Goal: Communication & Community: Participate in discussion

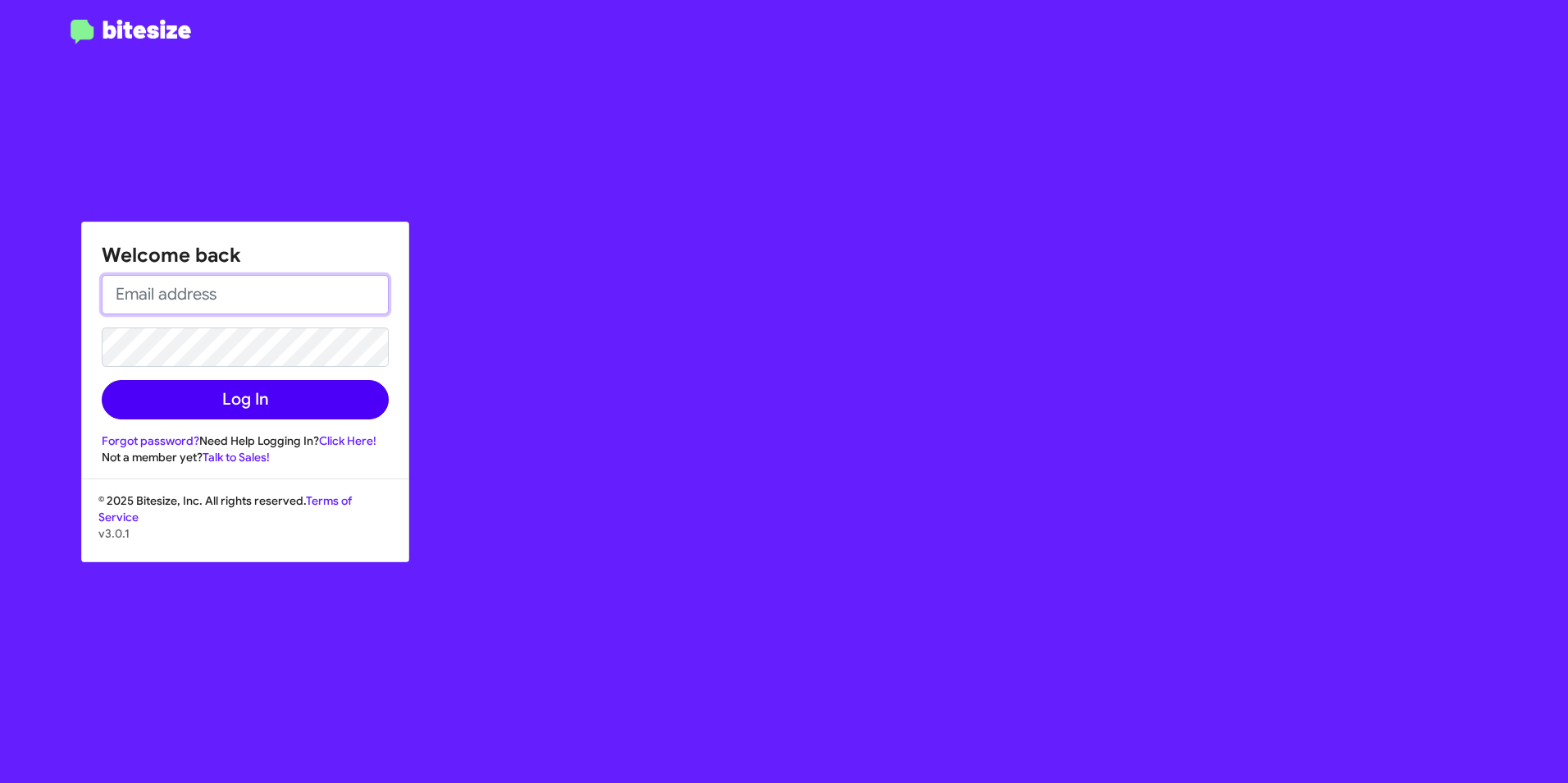
type input "[EMAIL_ADDRESS][DOMAIN_NAME]"
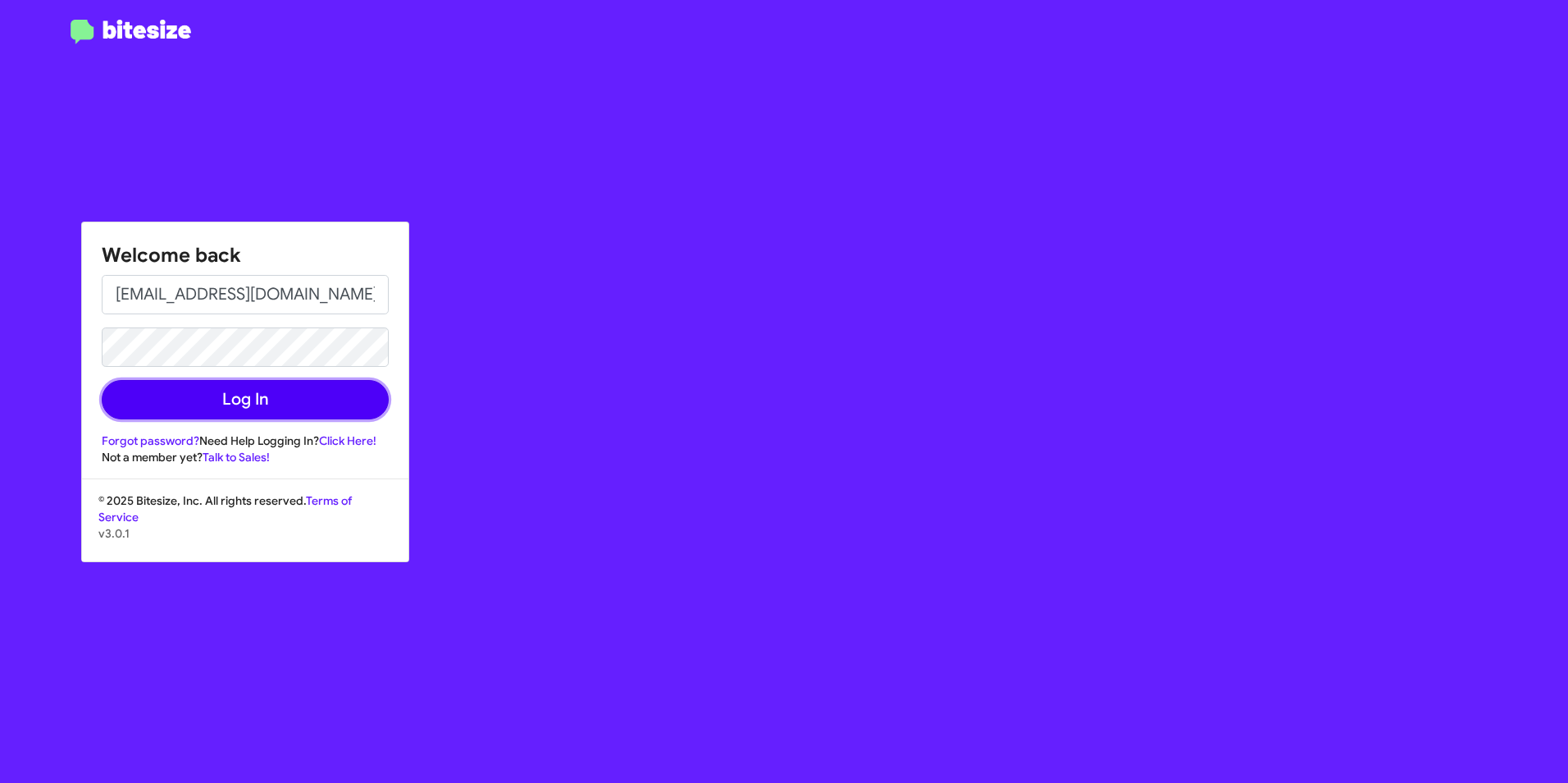
click at [240, 405] on button "Log In" at bounding box center [245, 399] width 287 height 39
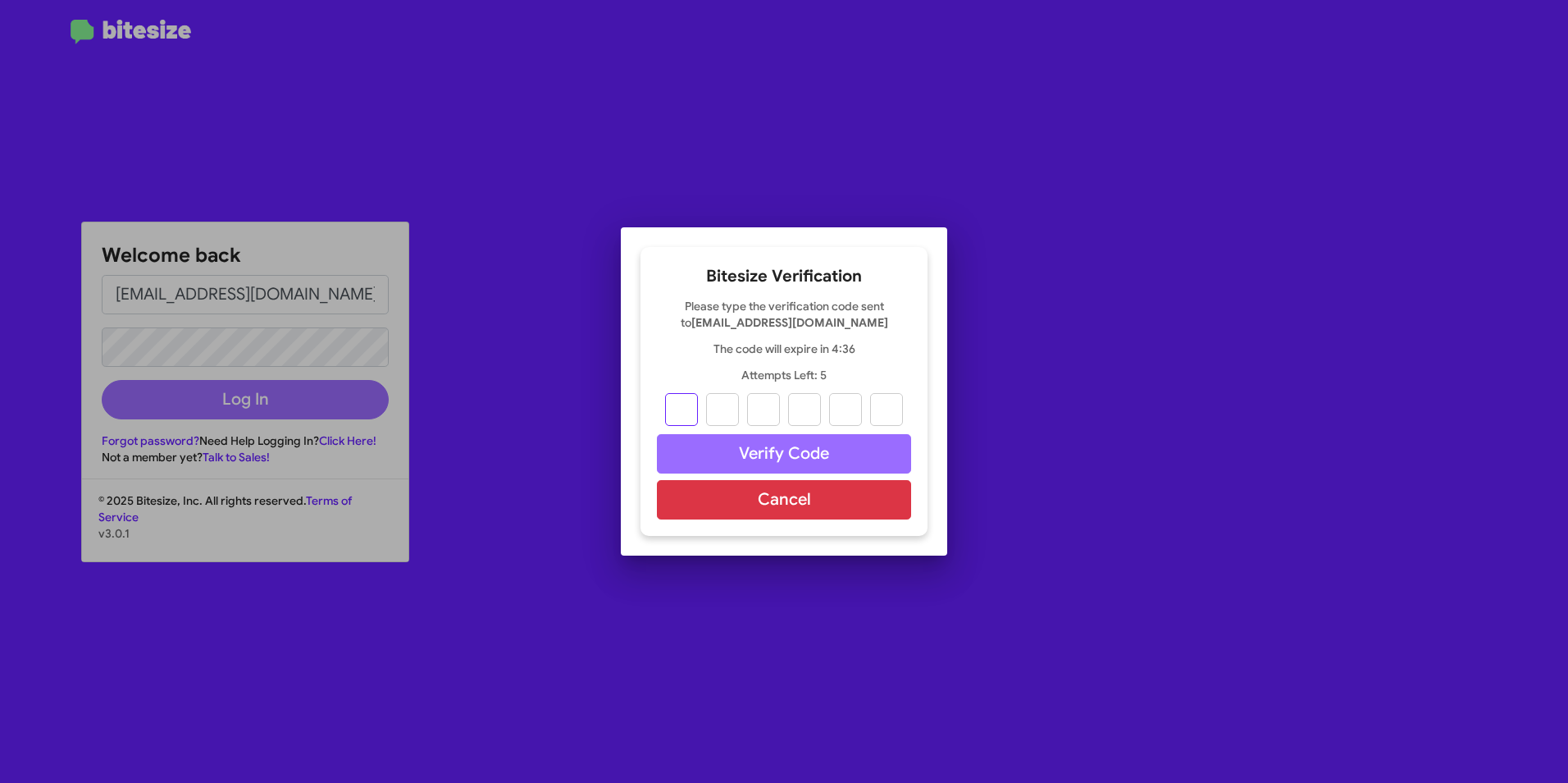
type input "9"
type input "0"
type input "6"
type input "1"
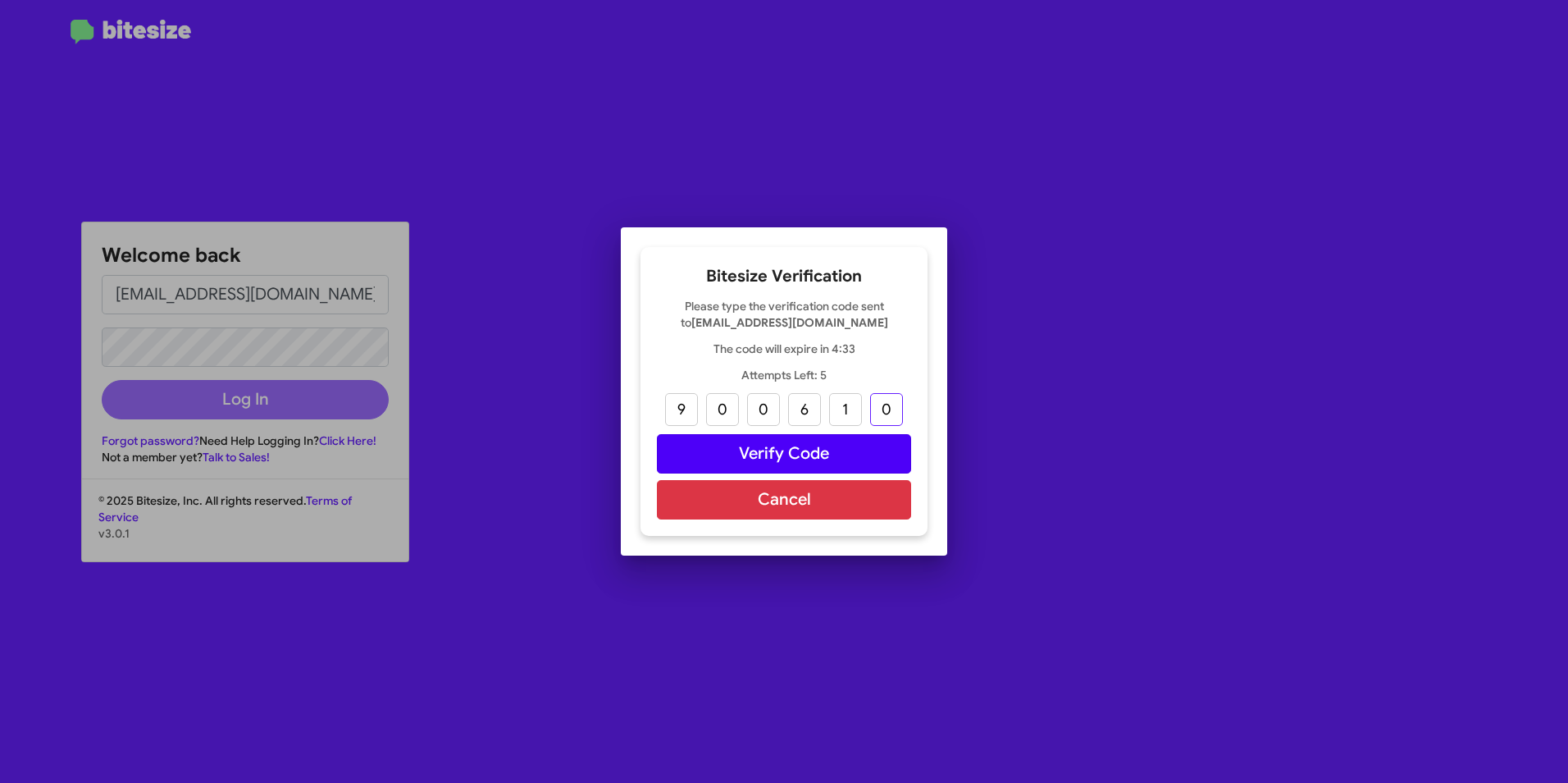
type input "0"
click at [794, 449] on button "Verify Code" at bounding box center [784, 453] width 255 height 39
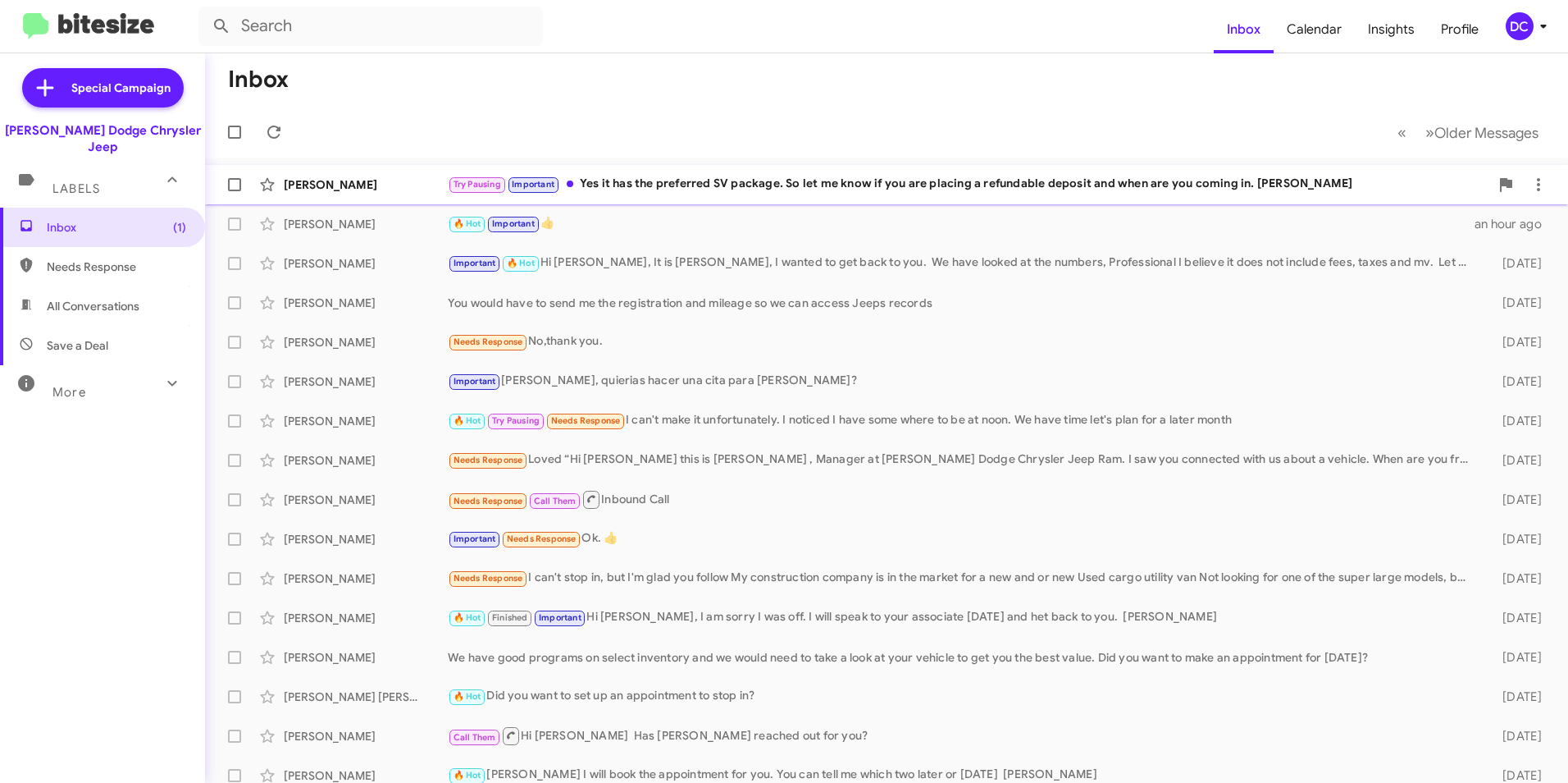
click at [810, 183] on div "Try Pausing Important Yes it has the preferred SV package. So let me know if yo…" at bounding box center [968, 184] width 1042 height 19
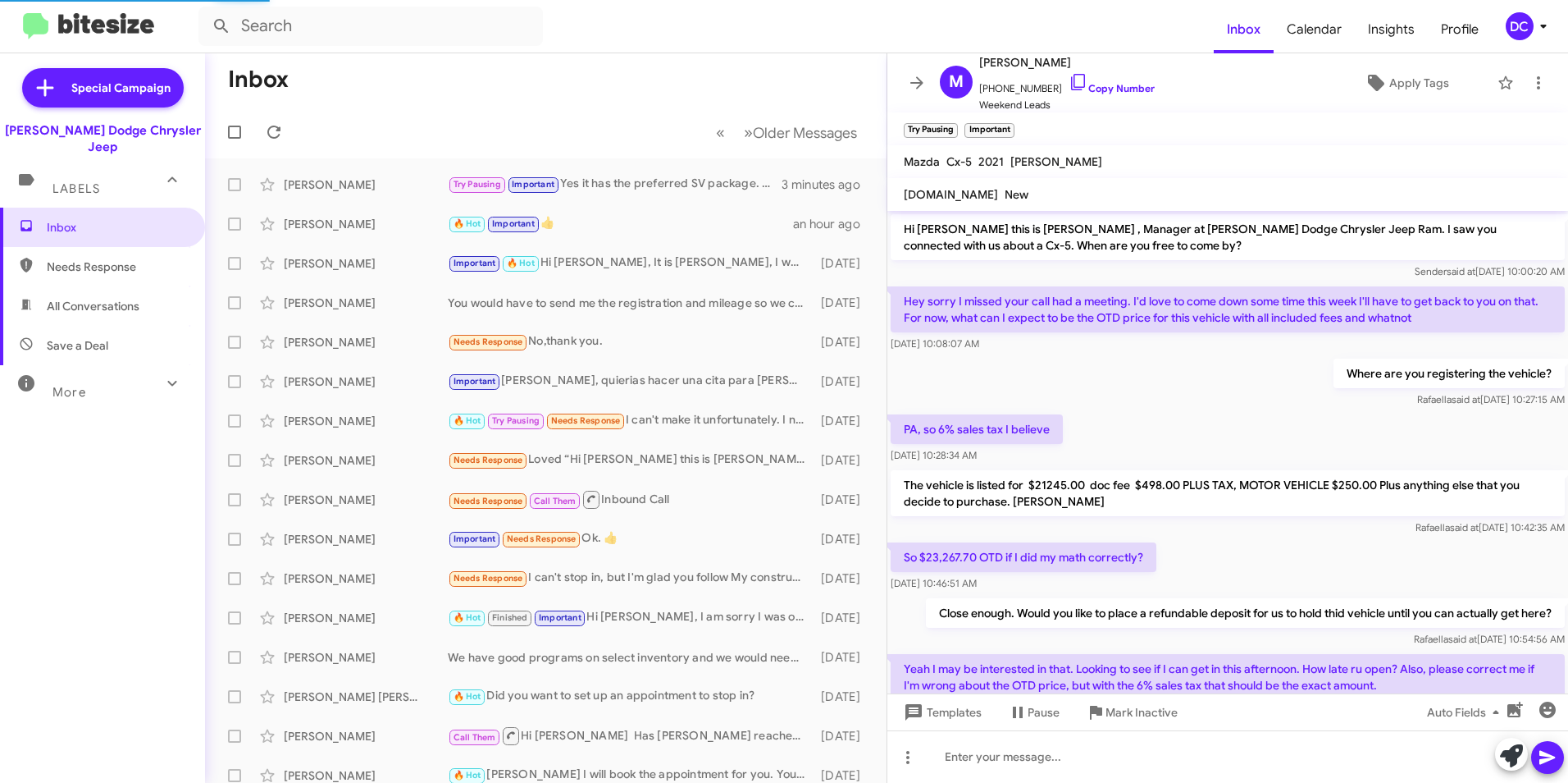
scroll to position [182, 0]
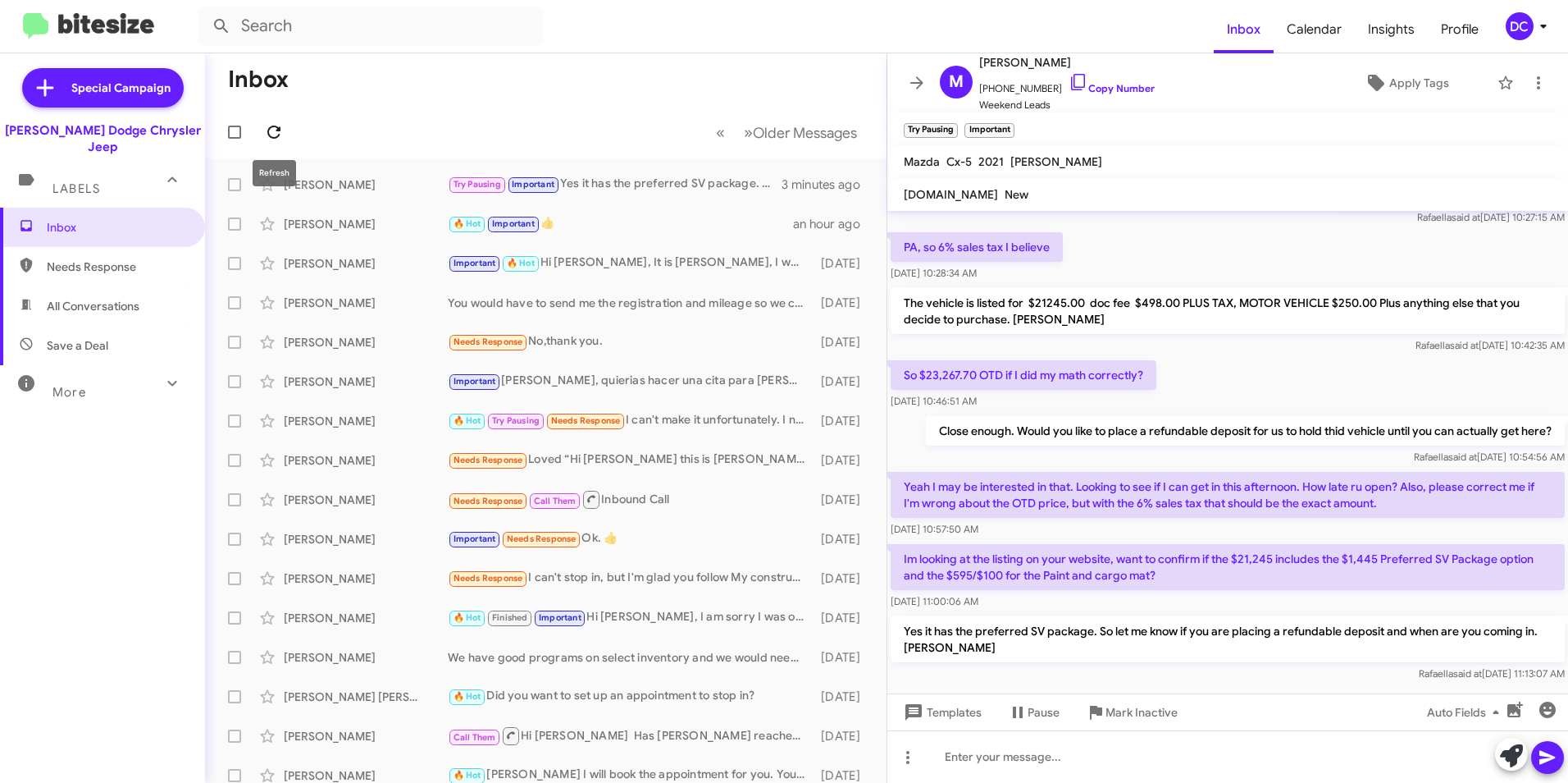
click at [275, 136] on icon at bounding box center [274, 132] width 20 height 20
click at [274, 126] on icon at bounding box center [274, 132] width 20 height 20
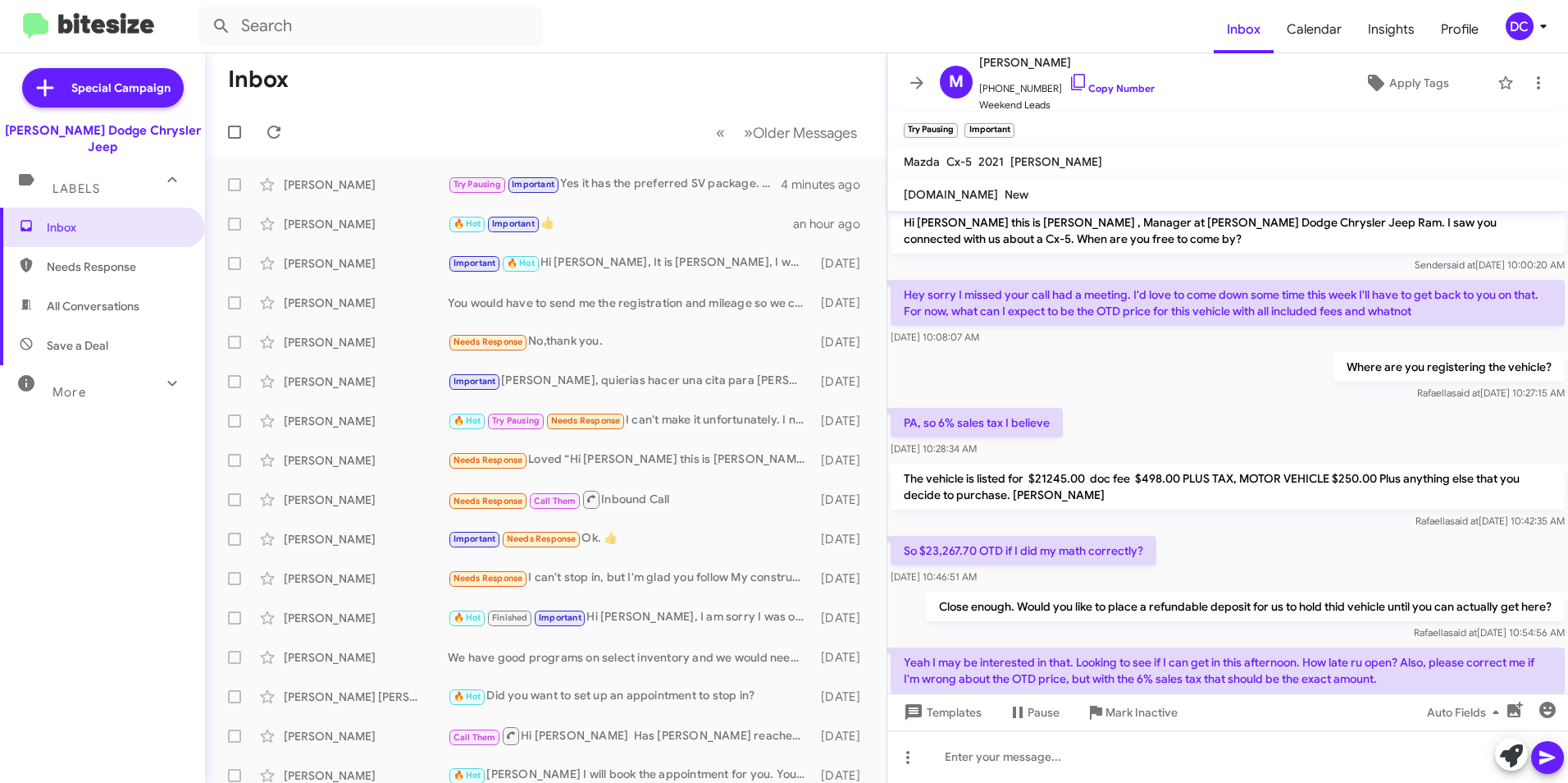
scroll to position [0, 0]
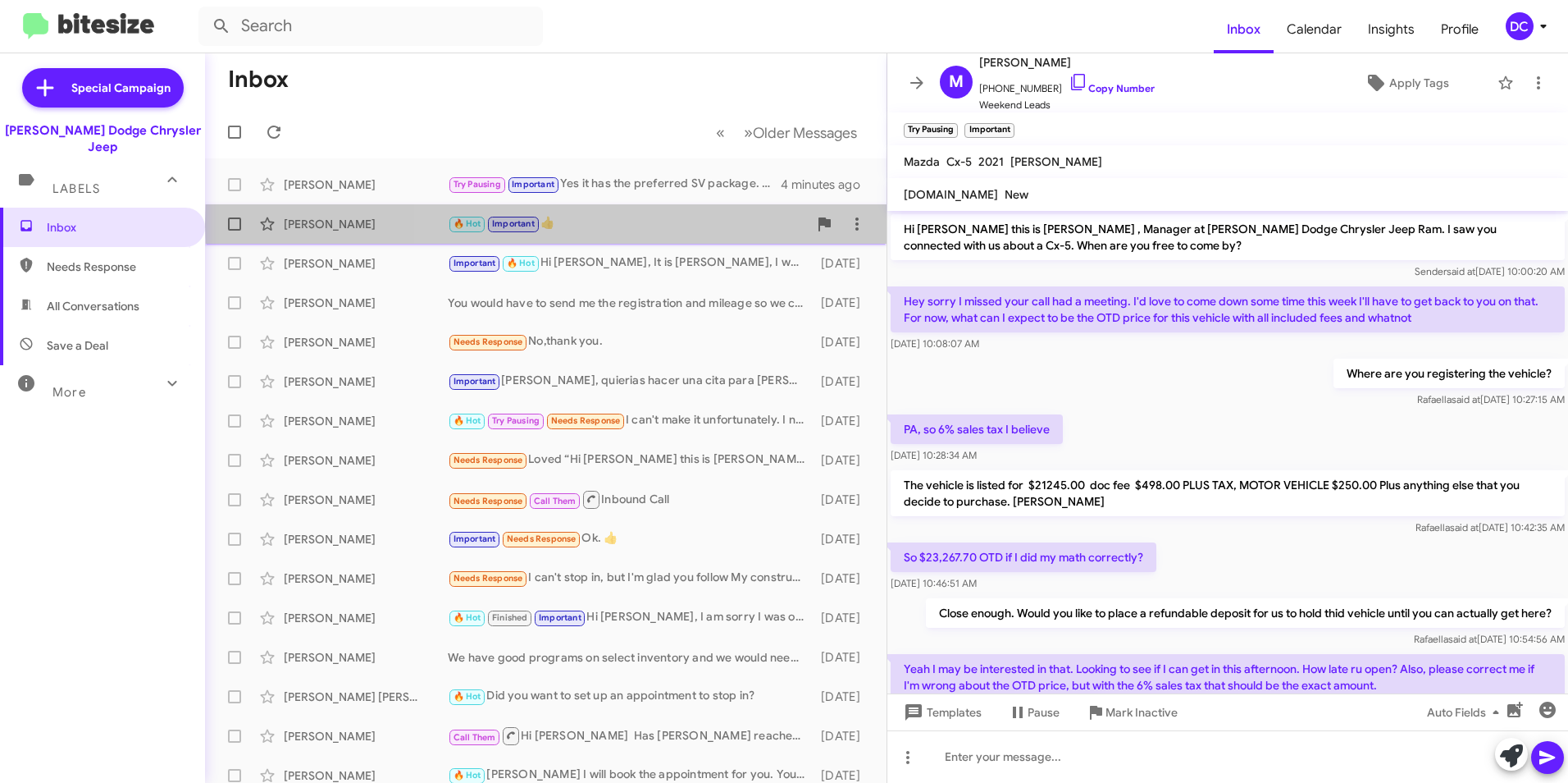
click at [664, 224] on div "🔥 Hot Important 👍" at bounding box center [628, 223] width 360 height 19
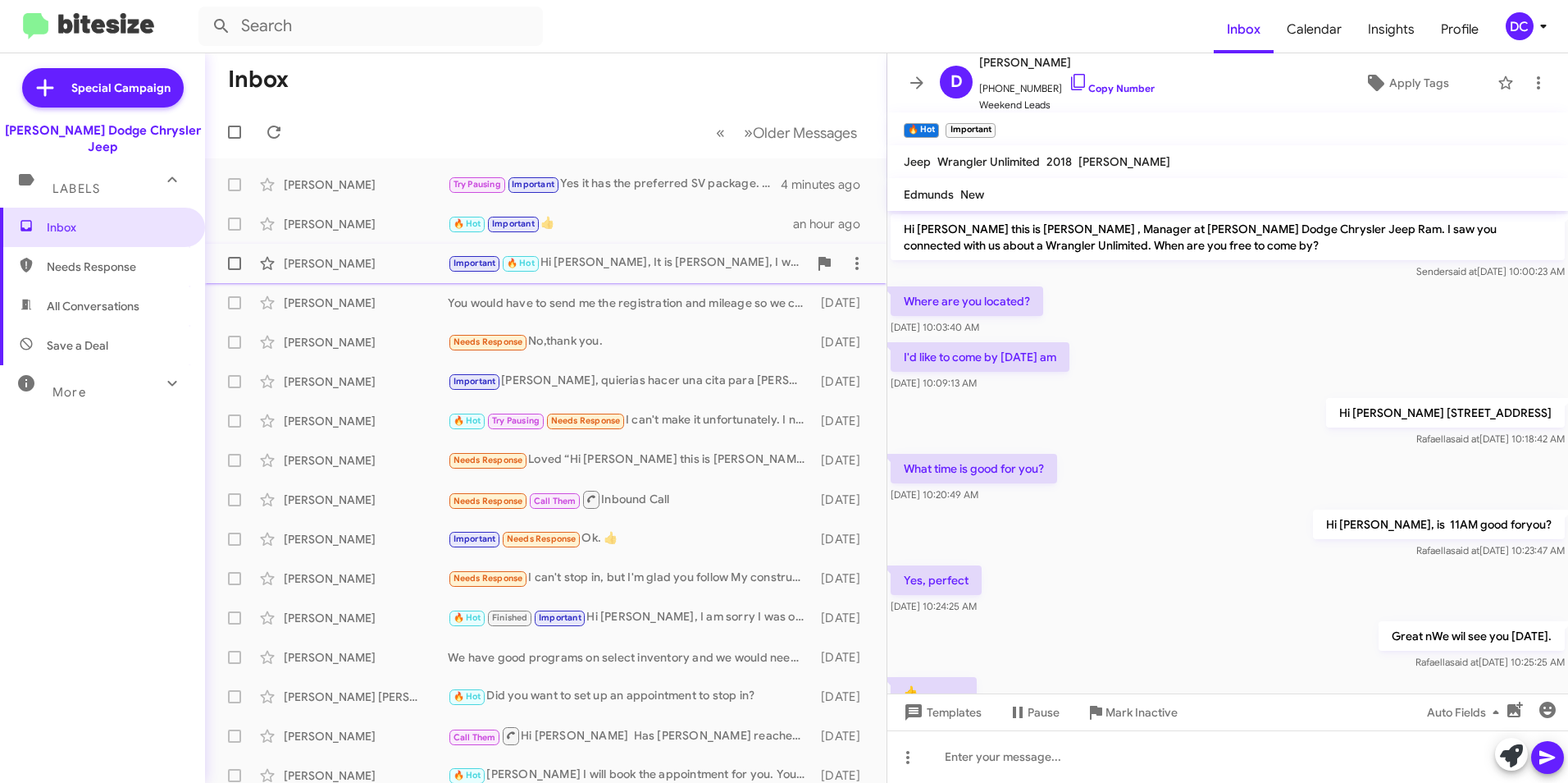
click at [696, 268] on div "Important 🔥 Hot Hi [PERSON_NAME], It is [PERSON_NAME], I wanted to get back to …" at bounding box center [628, 263] width 360 height 19
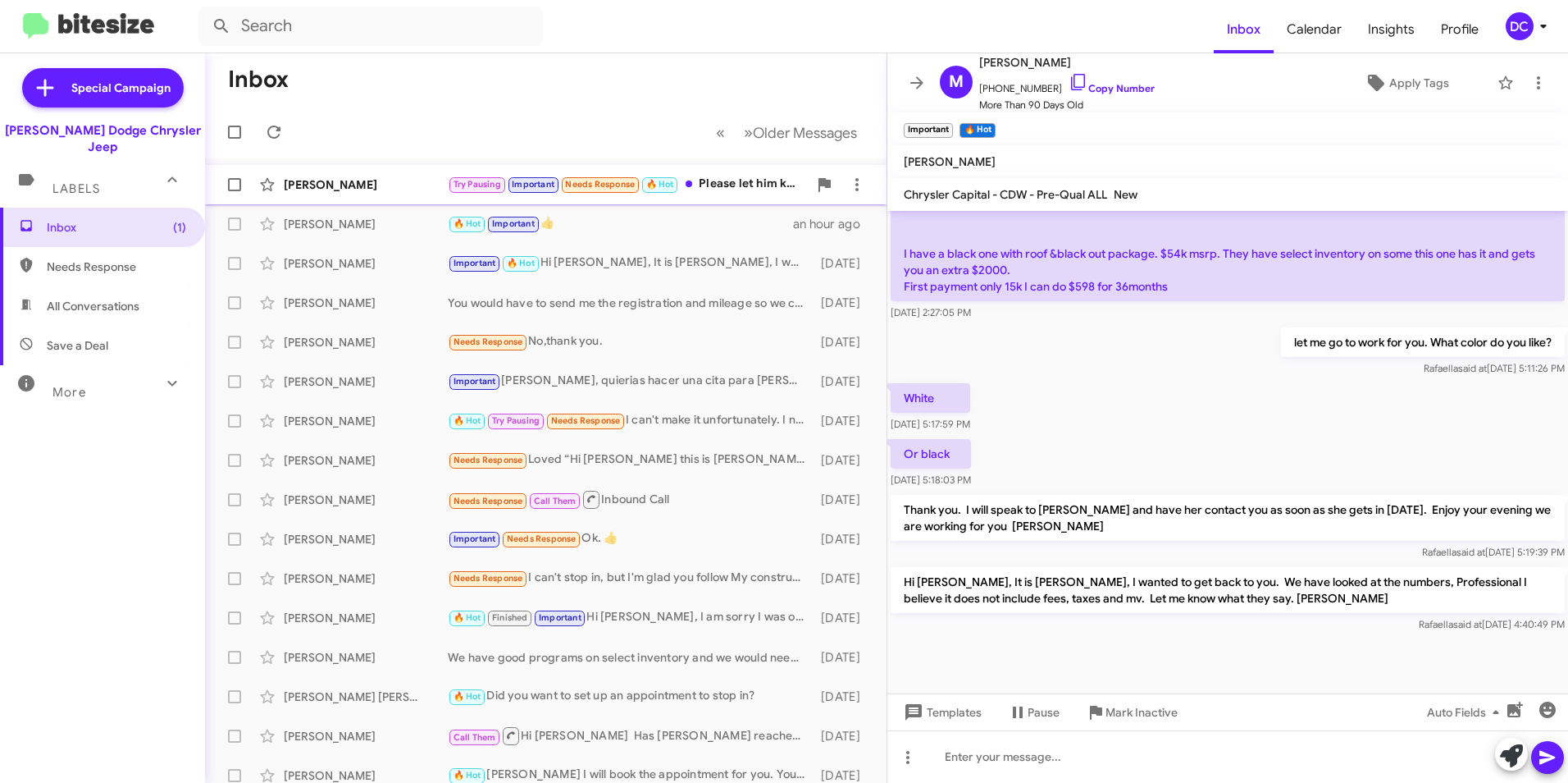
click at [397, 186] on div "[PERSON_NAME]" at bounding box center [365, 184] width 164 height 16
